Goal: Transaction & Acquisition: Purchase product/service

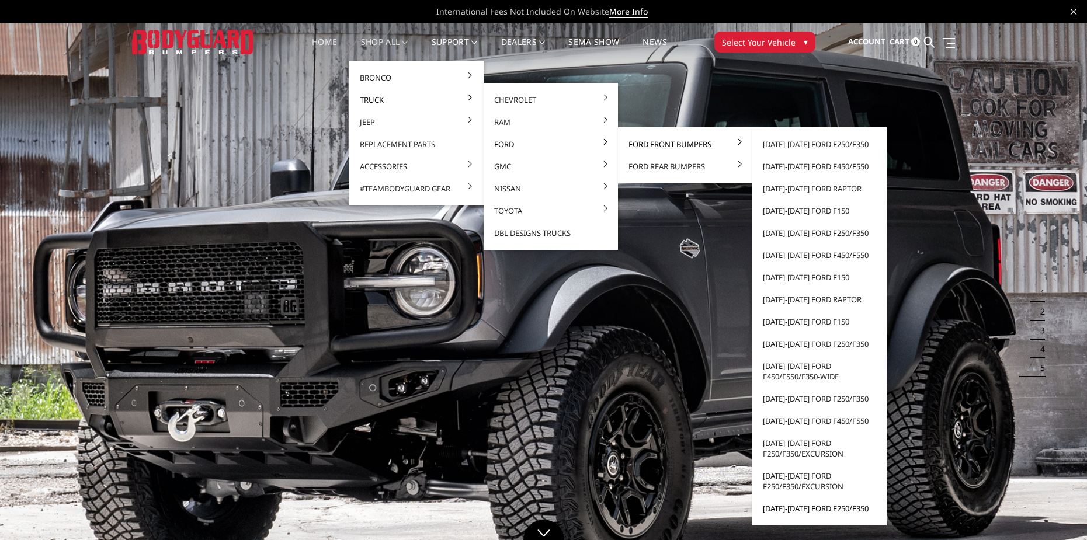
click at [847, 509] on link "[DATE]-[DATE] Ford F250/F350" at bounding box center [819, 509] width 125 height 22
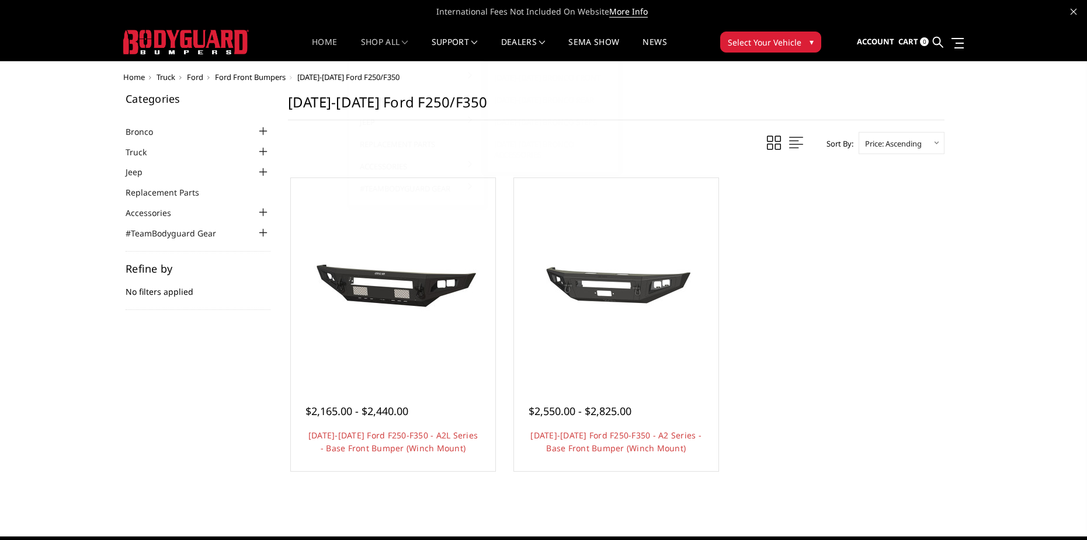
click at [312, 46] on link "Home" at bounding box center [324, 49] width 25 height 23
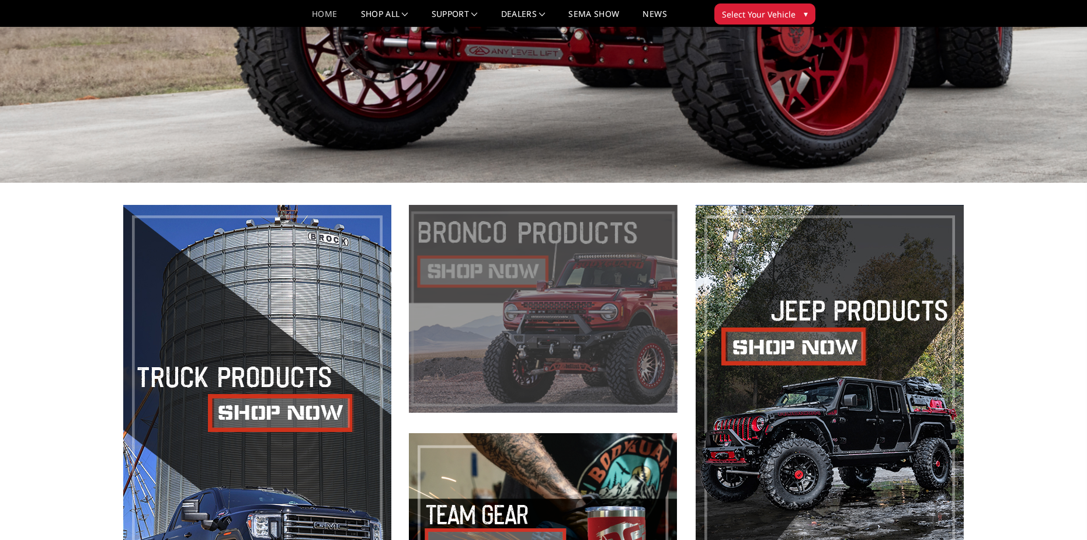
scroll to position [642, 0]
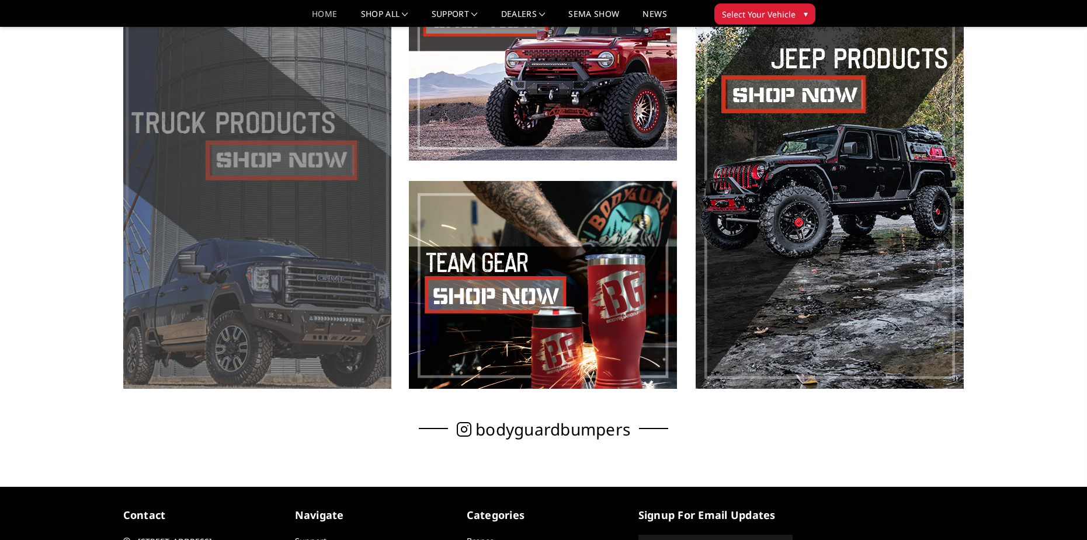
click at [248, 155] on span at bounding box center [257, 171] width 268 height 436
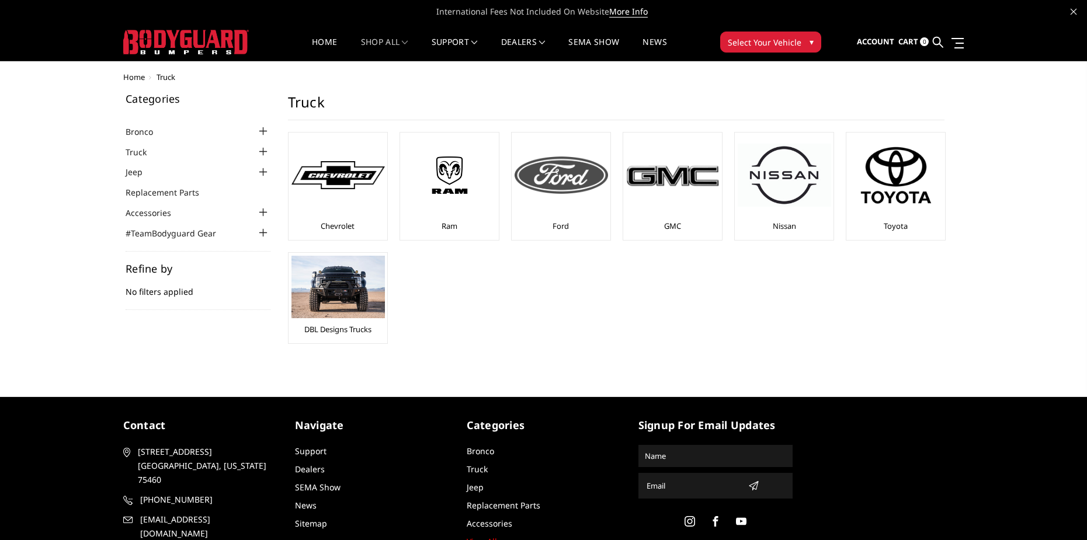
click at [586, 201] on div at bounding box center [560, 174] width 93 height 79
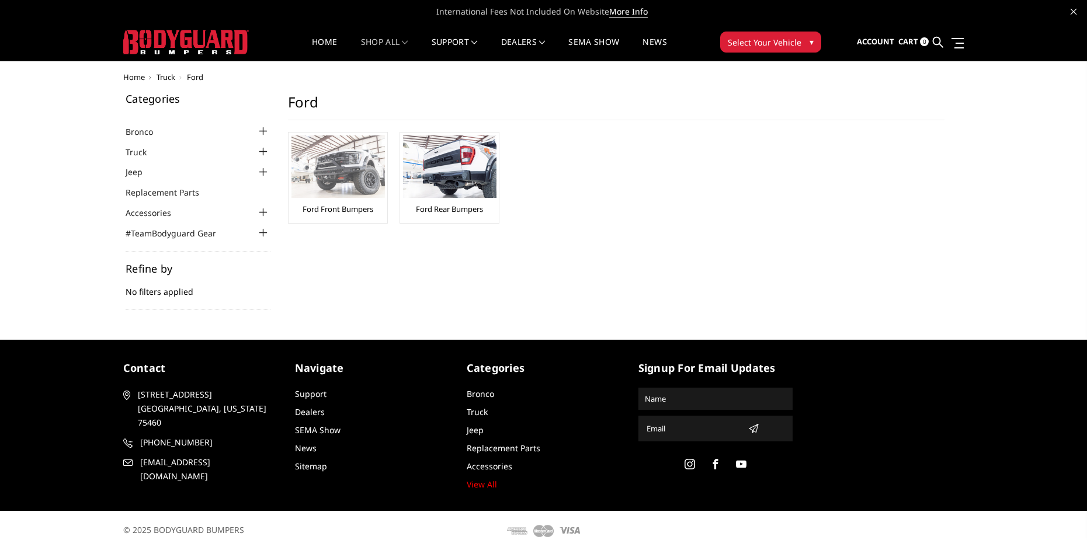
click at [352, 171] on img at bounding box center [337, 166] width 93 height 62
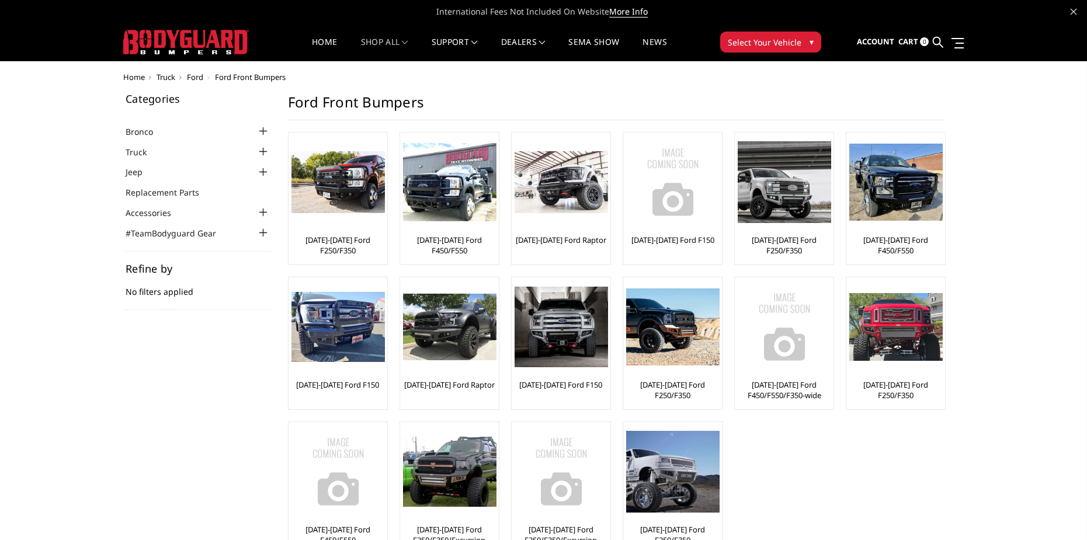
click at [934, 36] on link at bounding box center [938, 42] width 11 height 37
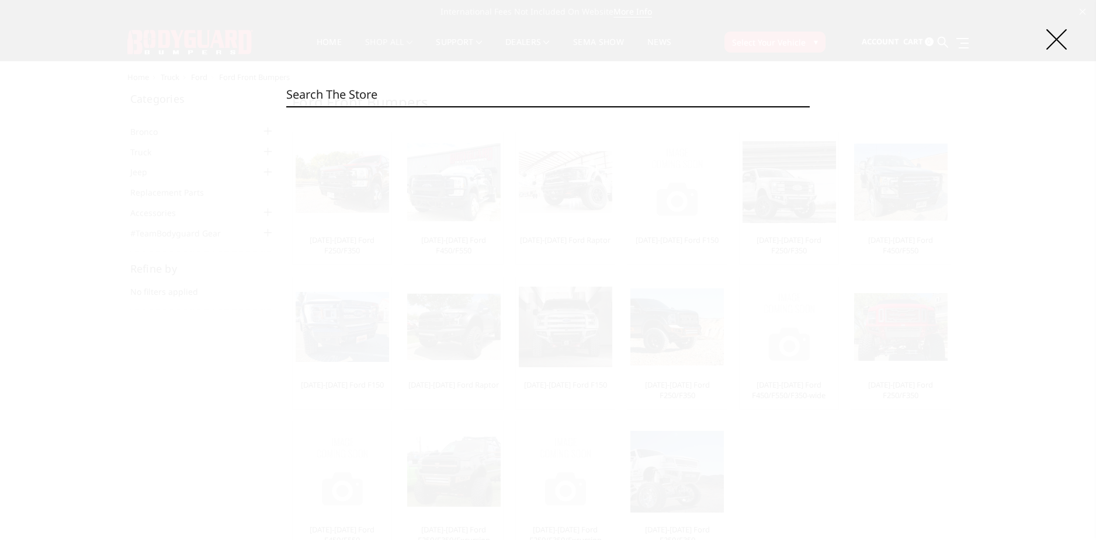
paste input "A2 EXTREME FRONT BUMPER (WINCH MOUNT)"
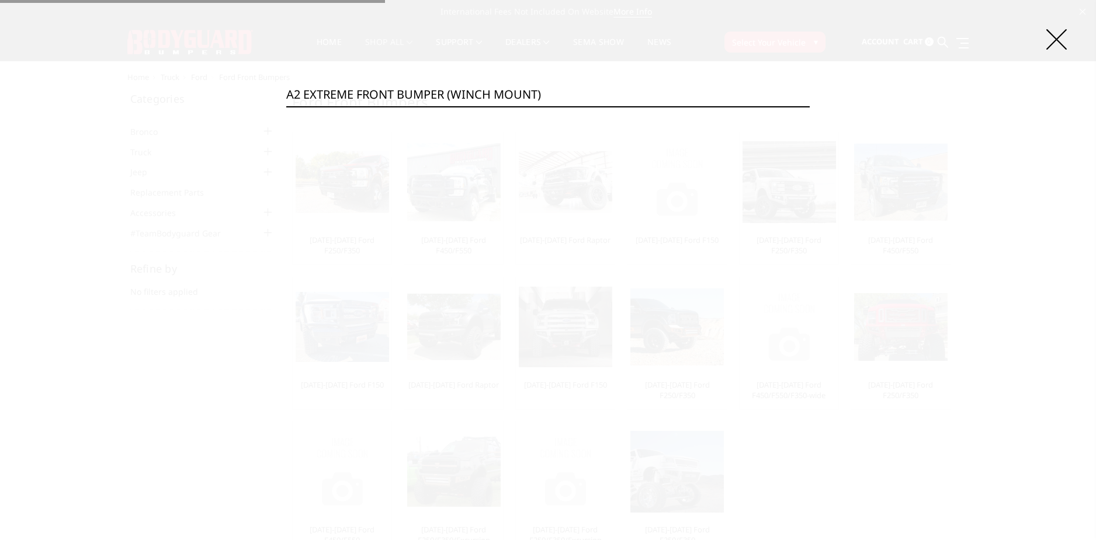
type input "A2 EXTREME FRONT BUMPER (WINCH MOUNT)"
click at [809, 106] on input "Search" at bounding box center [809, 106] width 1 height 1
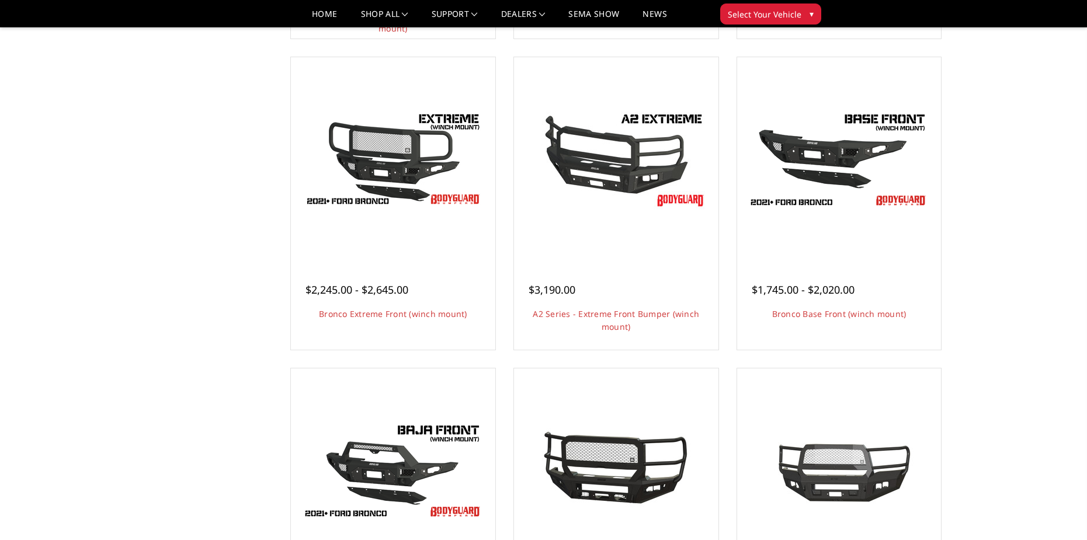
scroll to position [467, 0]
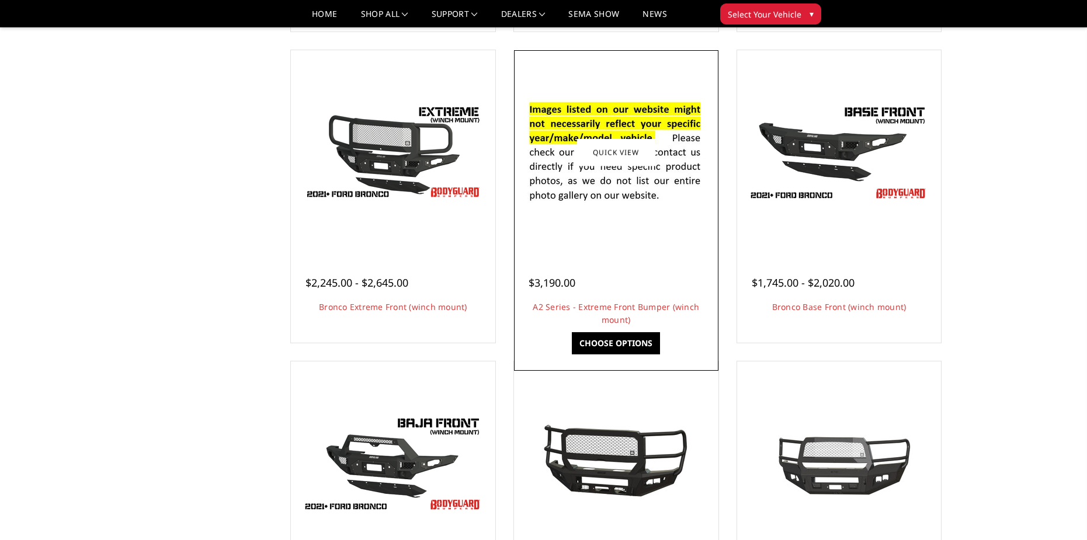
click at [630, 348] on link "Choose Options" at bounding box center [616, 343] width 88 height 22
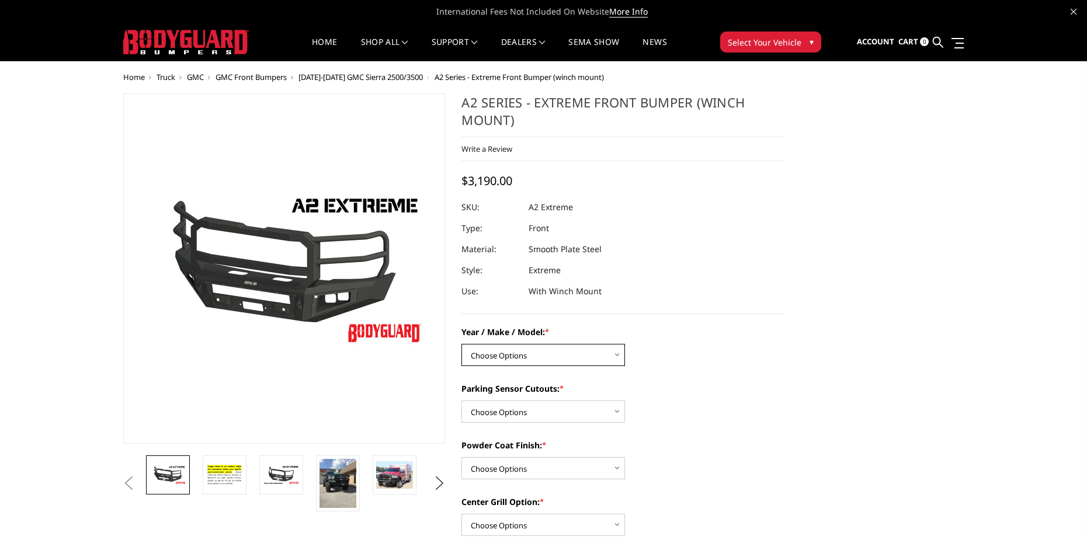
click at [601, 350] on select "Choose Options Chevrolet 20-23 2500 / 3500 Ford 17-22 F250 / F350 Ford 17-22 F4…" at bounding box center [543, 355] width 164 height 22
click at [499, 417] on select "Choose Options Yes - I have front parking sensors No - I do NOT have parking se…" at bounding box center [543, 412] width 164 height 22
select select "541"
click at [461, 401] on select "Choose Options Yes - I have front parking sensors No - I do NOT have parking se…" at bounding box center [543, 412] width 164 height 22
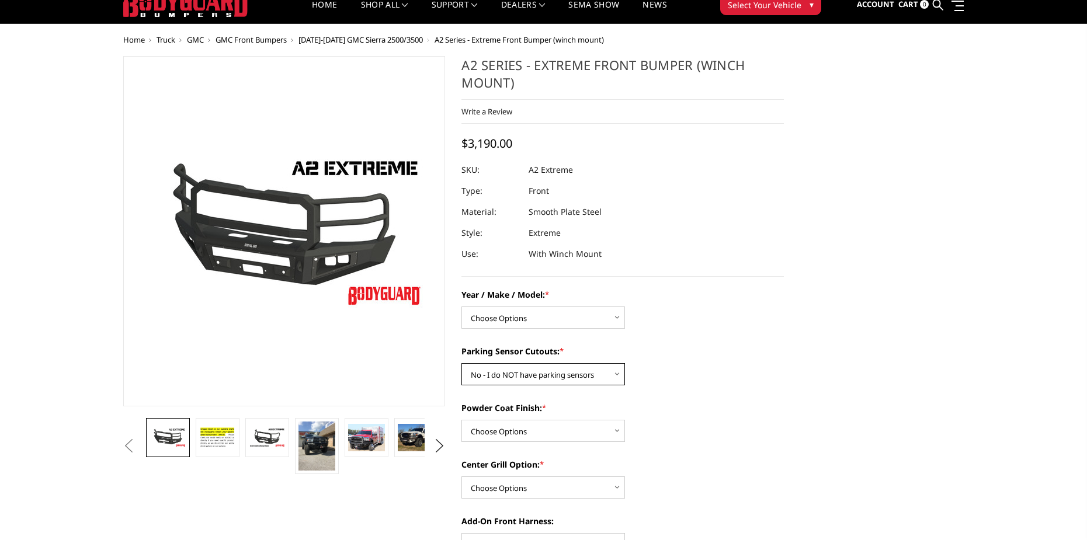
scroll to position [58, 0]
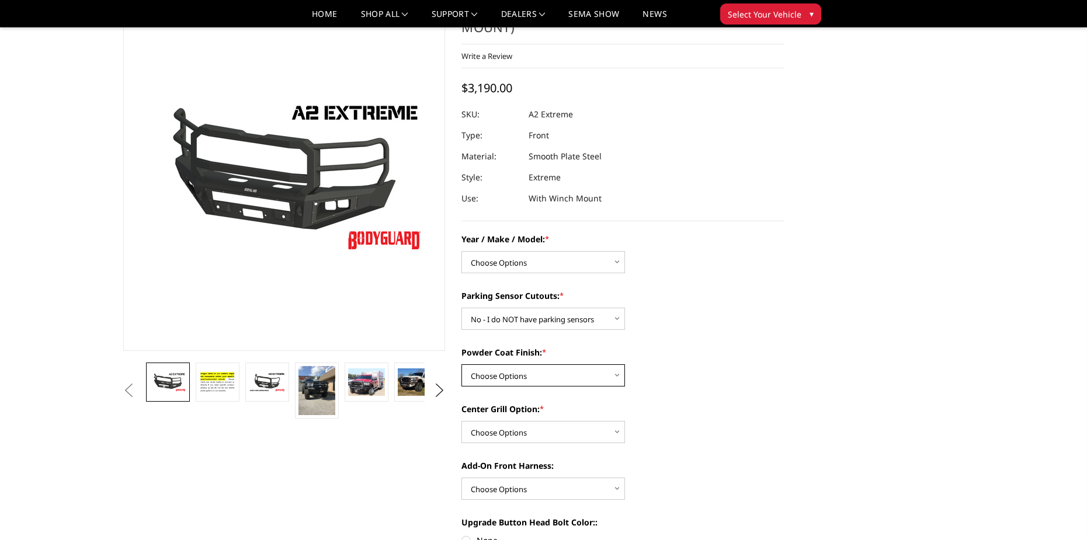
click at [557, 375] on select "Choose Options Bare metal (included) Texture Black Powder Coat" at bounding box center [543, 375] width 164 height 22
select select "518"
click at [461, 364] on select "Choose Options Bare metal (included) Texture Black Powder Coat" at bounding box center [543, 375] width 164 height 22
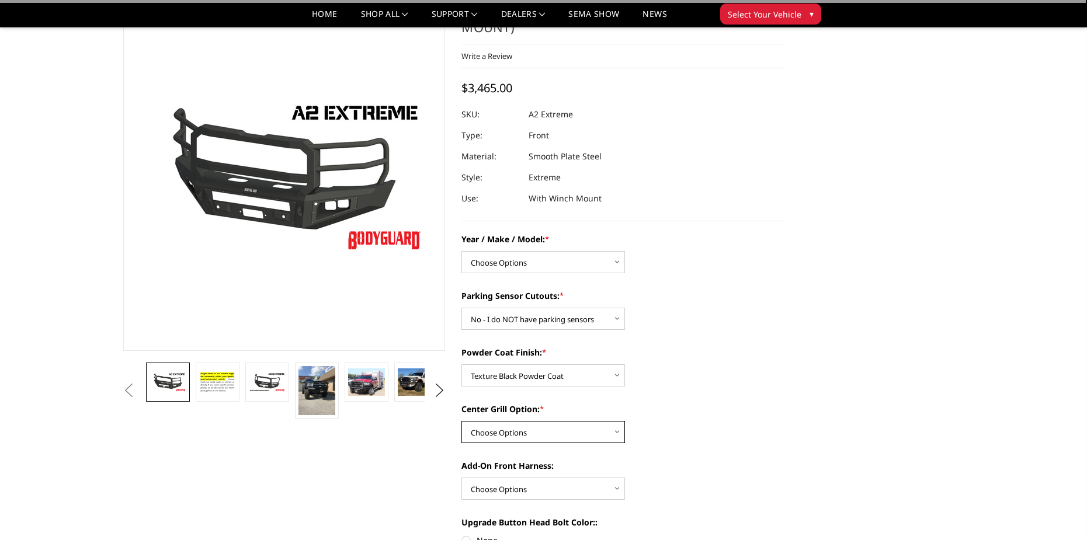
click at [564, 436] on select "Choose Options Add expanded metal in center grill Decline this option" at bounding box center [543, 432] width 164 height 22
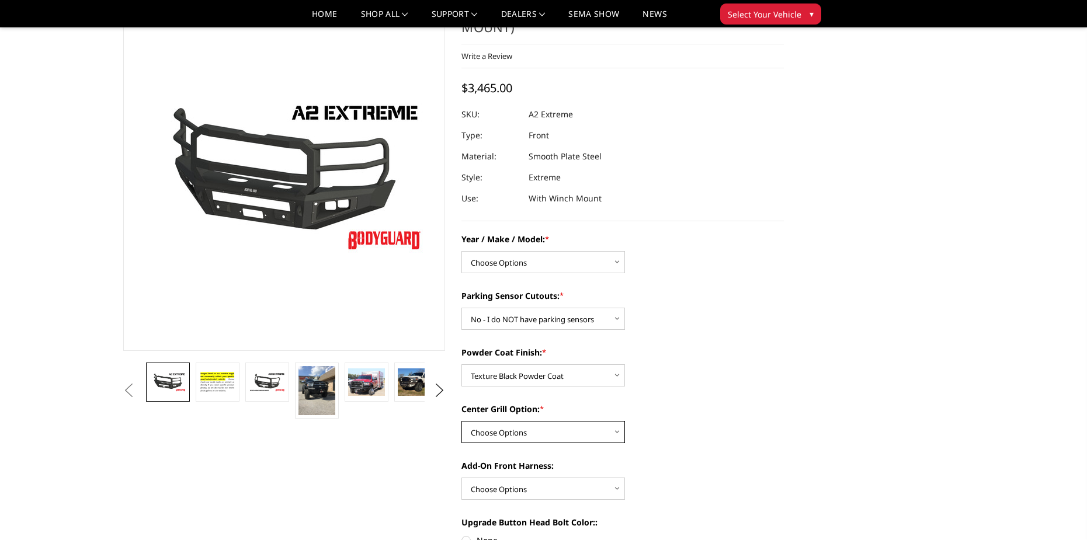
click at [603, 427] on select "Choose Options Add expanded metal in center grill Decline this option" at bounding box center [543, 432] width 164 height 22
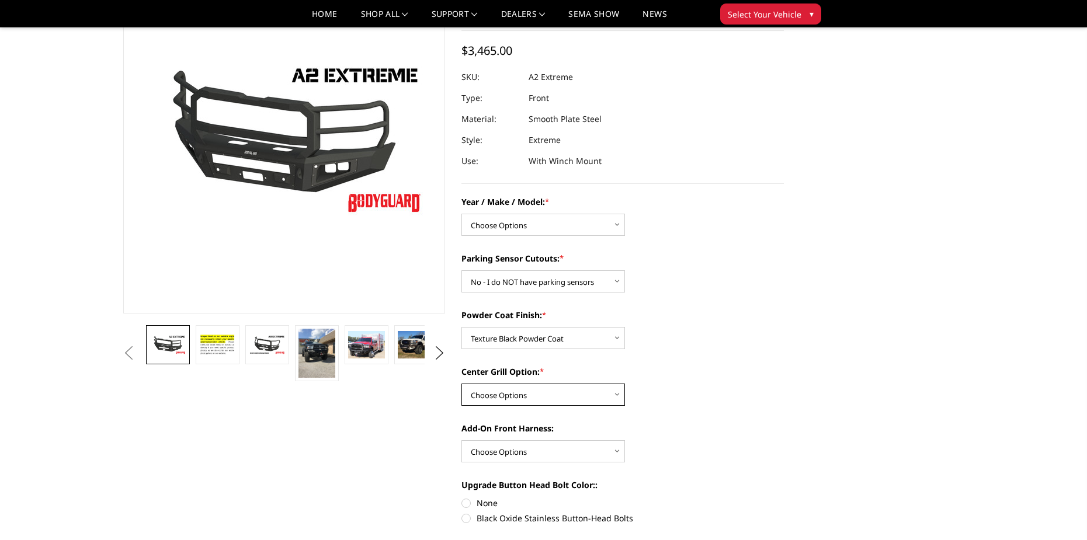
scroll to position [117, 0]
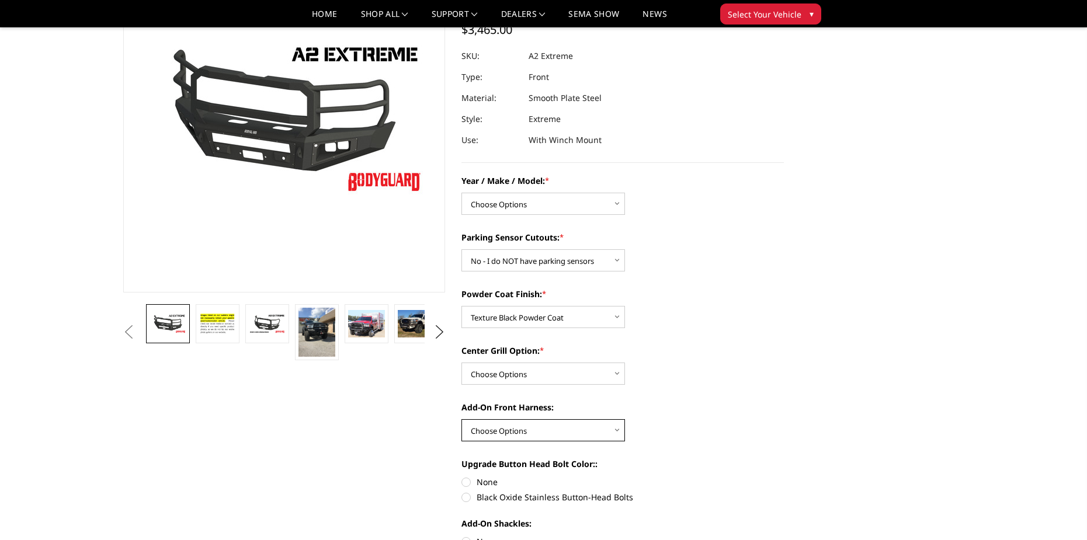
click at [599, 429] on select "Choose Options WITH front camera harness WITHOUT front camera harness" at bounding box center [543, 430] width 164 height 22
click at [589, 425] on select "Choose Options WITH front camera harness WITHOUT front camera harness" at bounding box center [543, 430] width 164 height 22
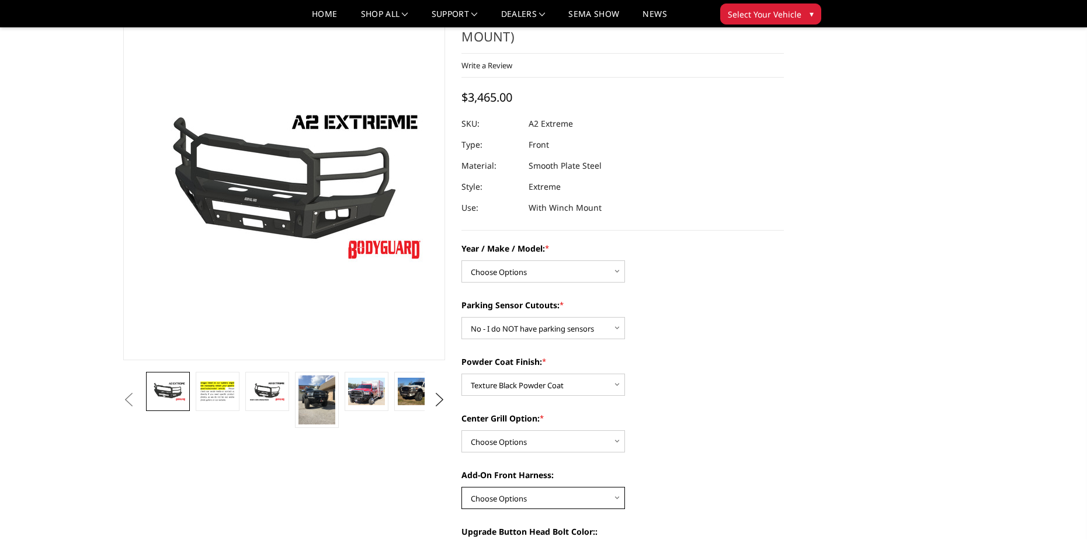
scroll to position [0, 0]
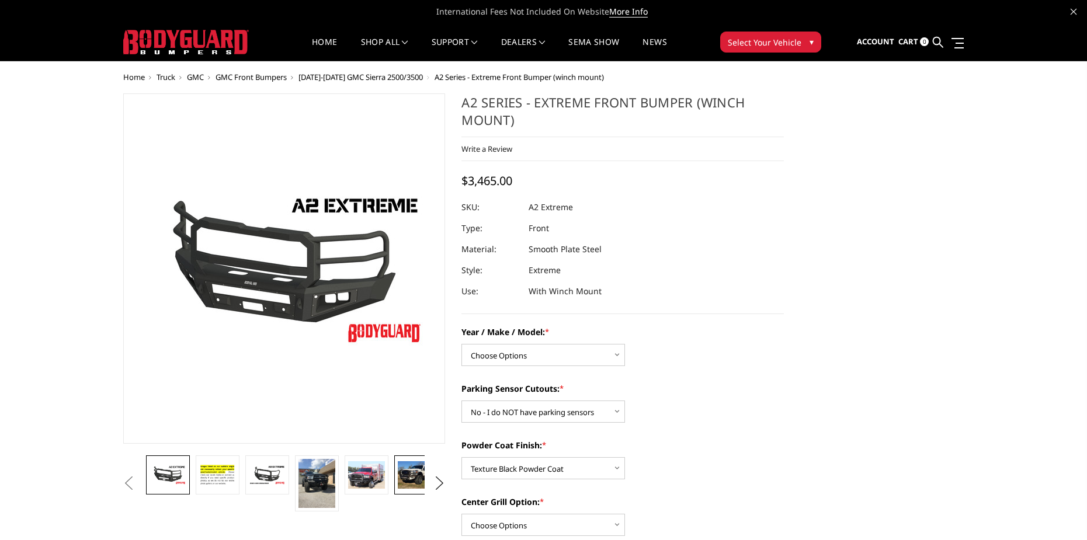
click at [419, 471] on img at bounding box center [416, 474] width 37 height 27
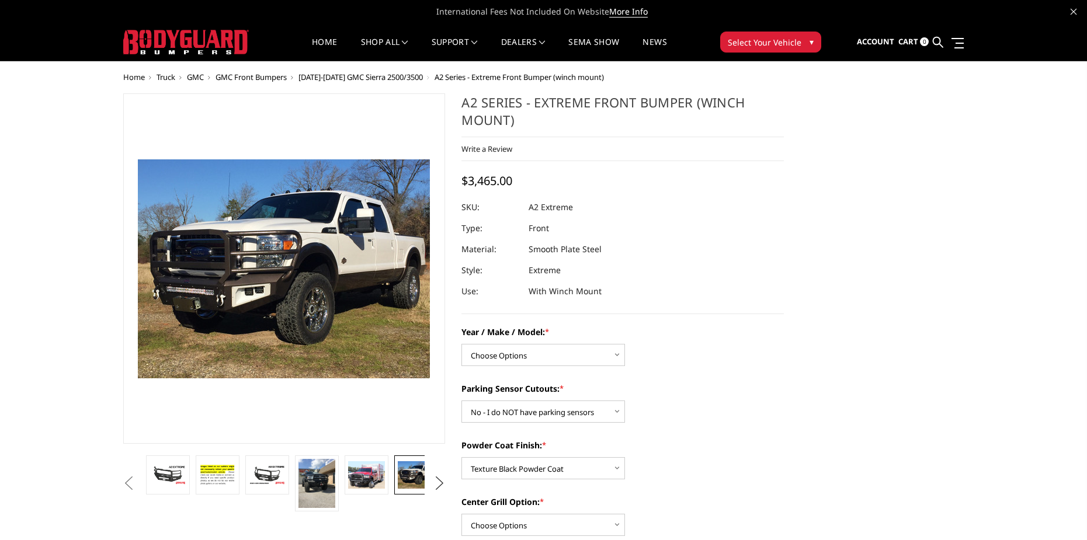
click at [437, 484] on button "Next" at bounding box center [439, 484] width 18 height 18
